Goal: Information Seeking & Learning: Learn about a topic

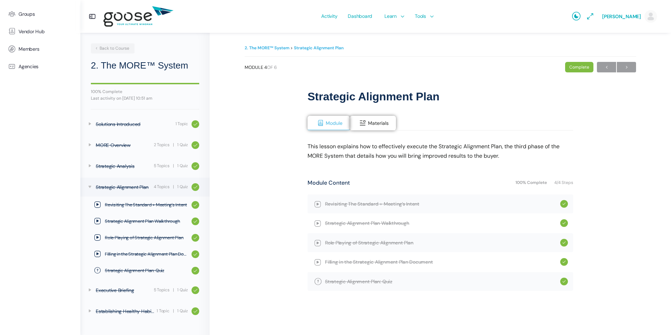
scroll to position [6, 0]
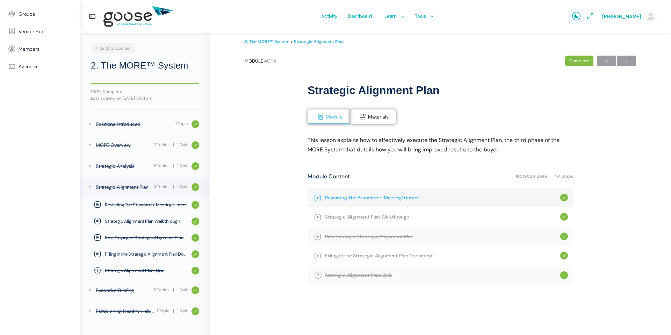
click at [363, 196] on span "Revisiting The Standard + Meeting’s Intent" at bounding box center [442, 197] width 235 height 8
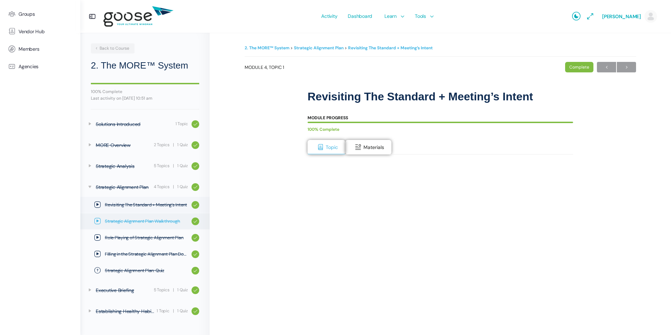
click at [155, 221] on span "Strategic Alignment Plan Walkthrough" at bounding box center [146, 221] width 83 height 7
